Goal: Information Seeking & Learning: Find specific fact

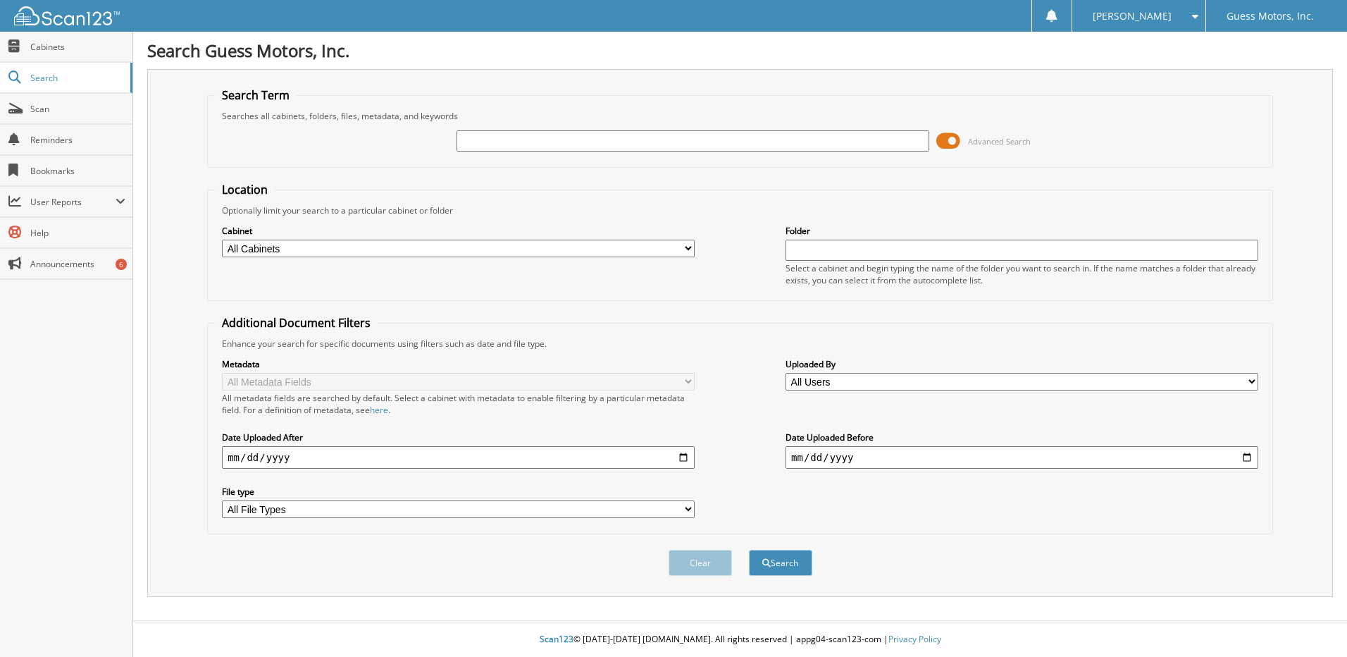
click at [565, 142] on input "text" at bounding box center [693, 140] width 473 height 21
type input "[PERSON_NAME]"
click at [749, 550] on button "Search" at bounding box center [780, 563] width 63 height 26
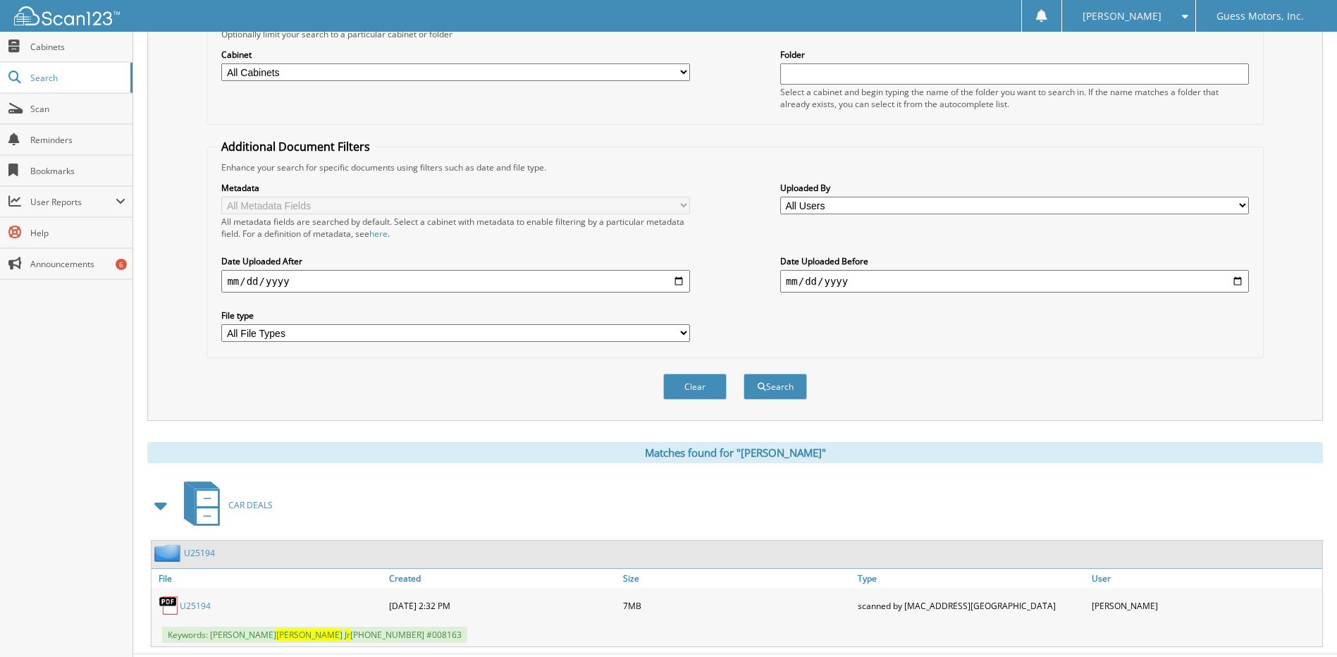
scroll to position [209, 0]
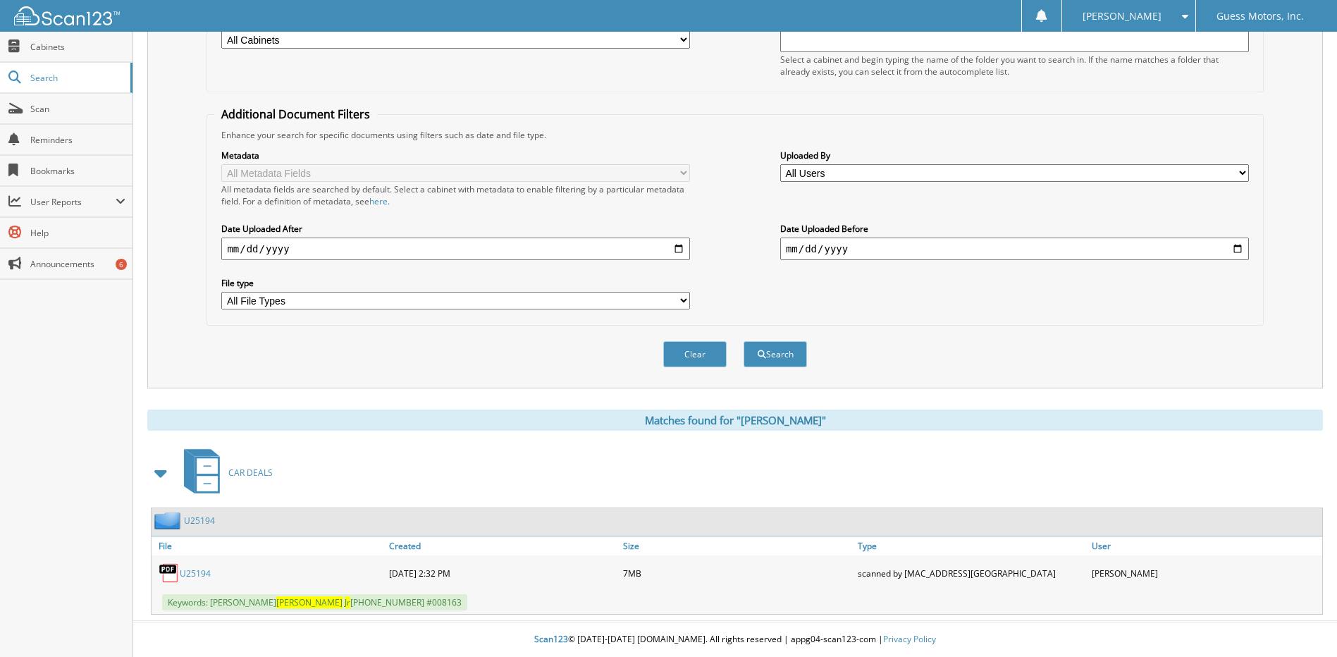
click at [192, 576] on link "U25194" at bounding box center [195, 573] width 31 height 12
